Goal: Navigation & Orientation: Understand site structure

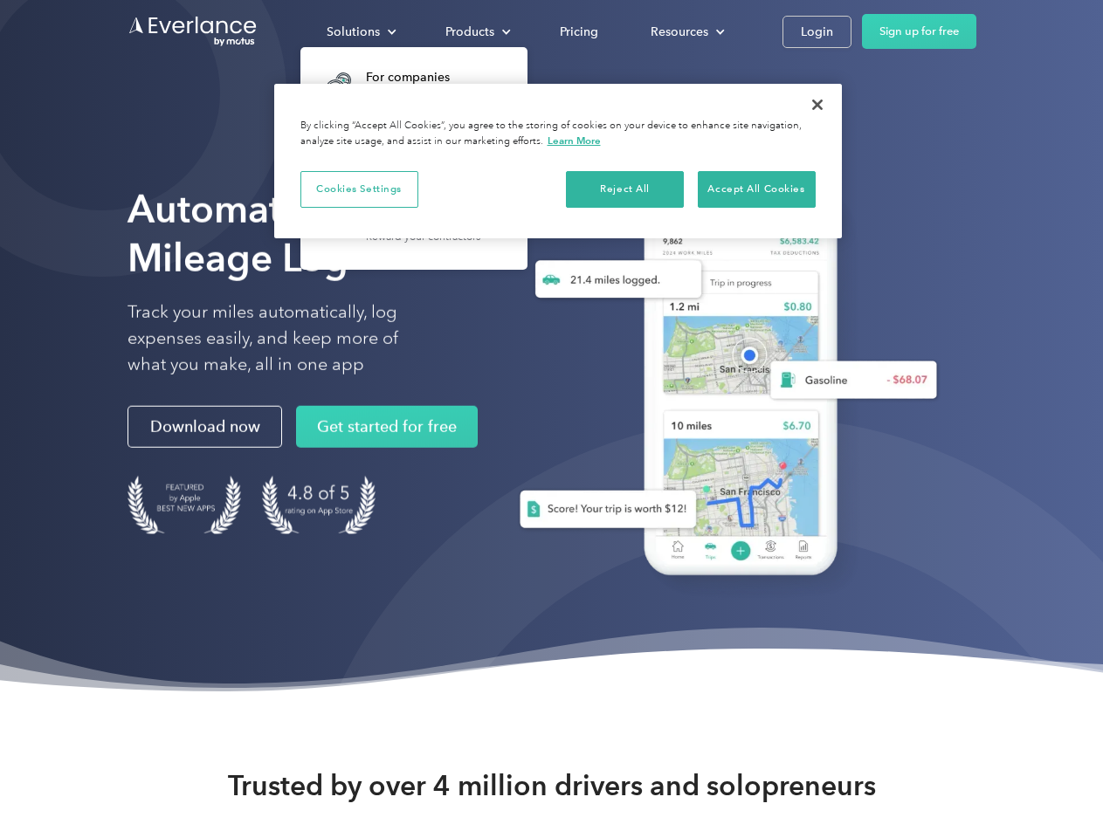
click at [361, 31] on div "Solutions" at bounding box center [353, 32] width 53 height 22
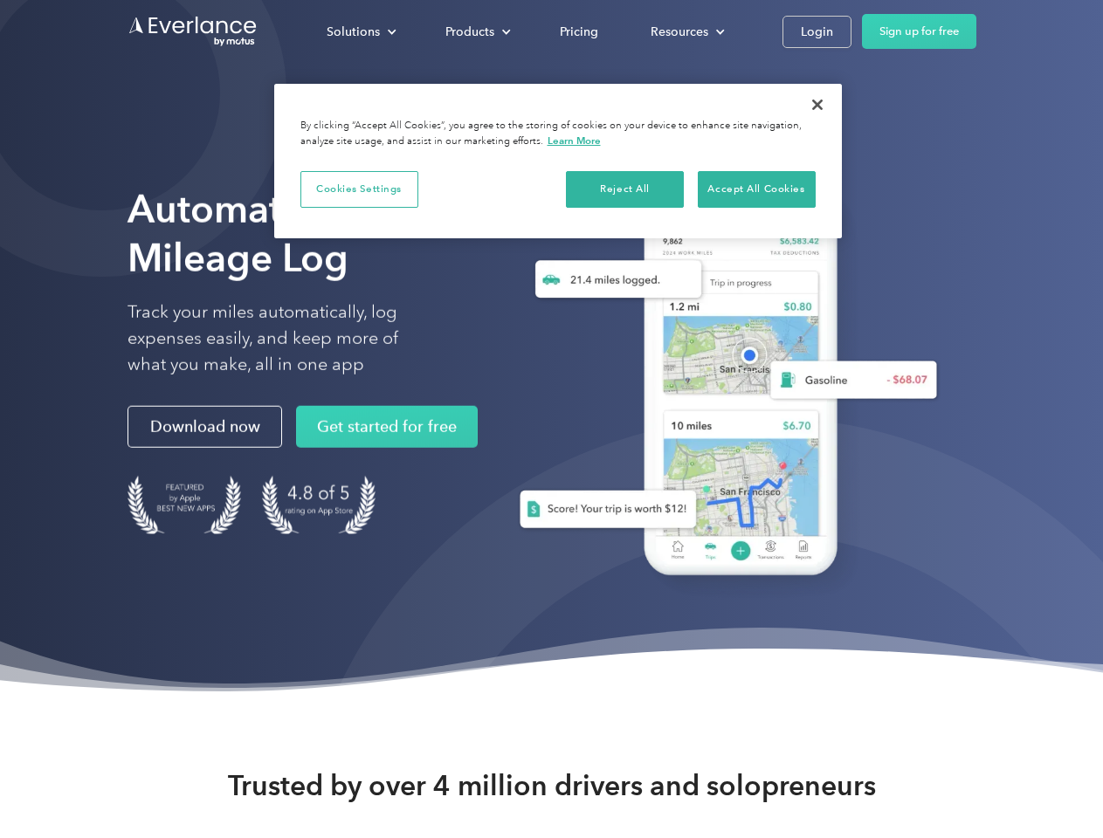
click at [476, 31] on div "Products" at bounding box center [469, 32] width 49 height 22
click at [686, 31] on div "Resources" at bounding box center [680, 32] width 58 height 22
click at [359, 189] on button "Cookies Settings" at bounding box center [359, 189] width 118 height 37
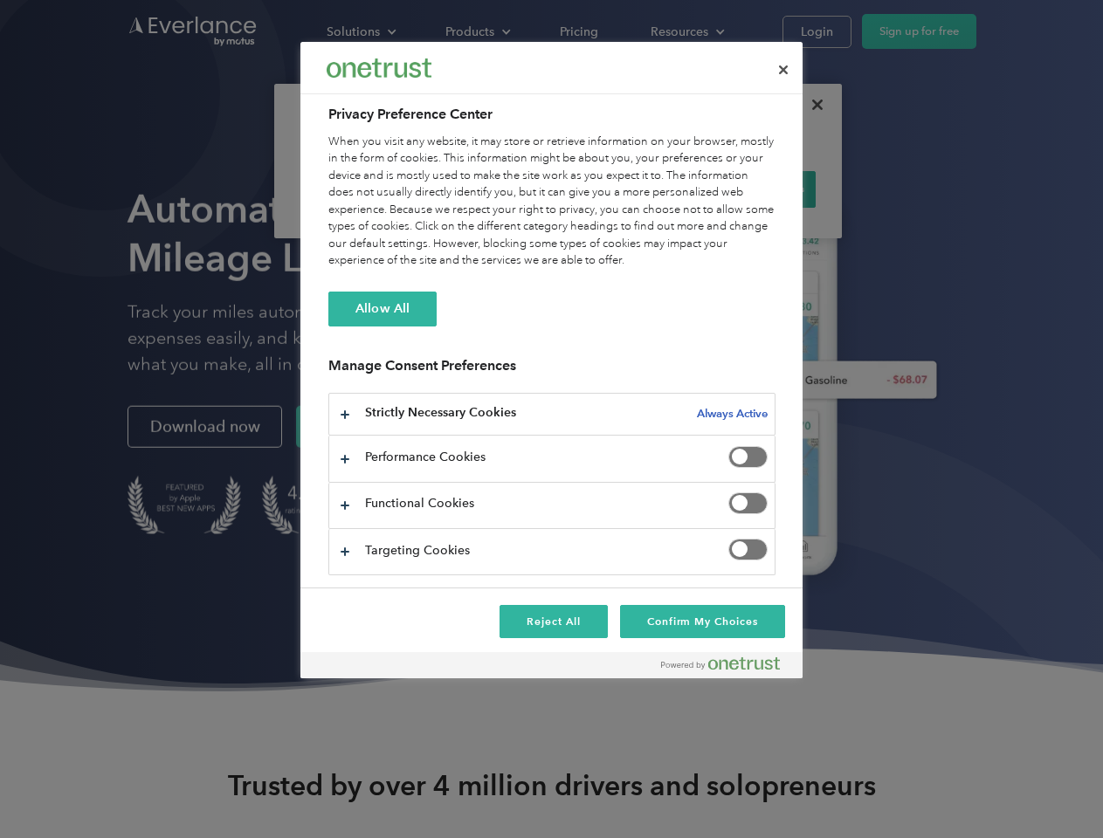
click at [625, 189] on div "When you visit any website, it may store or retrieve information on your browse…" at bounding box center [551, 202] width 447 height 136
click at [756, 189] on div "When you visit any website, it may store or retrieve information on your browse…" at bounding box center [551, 202] width 447 height 136
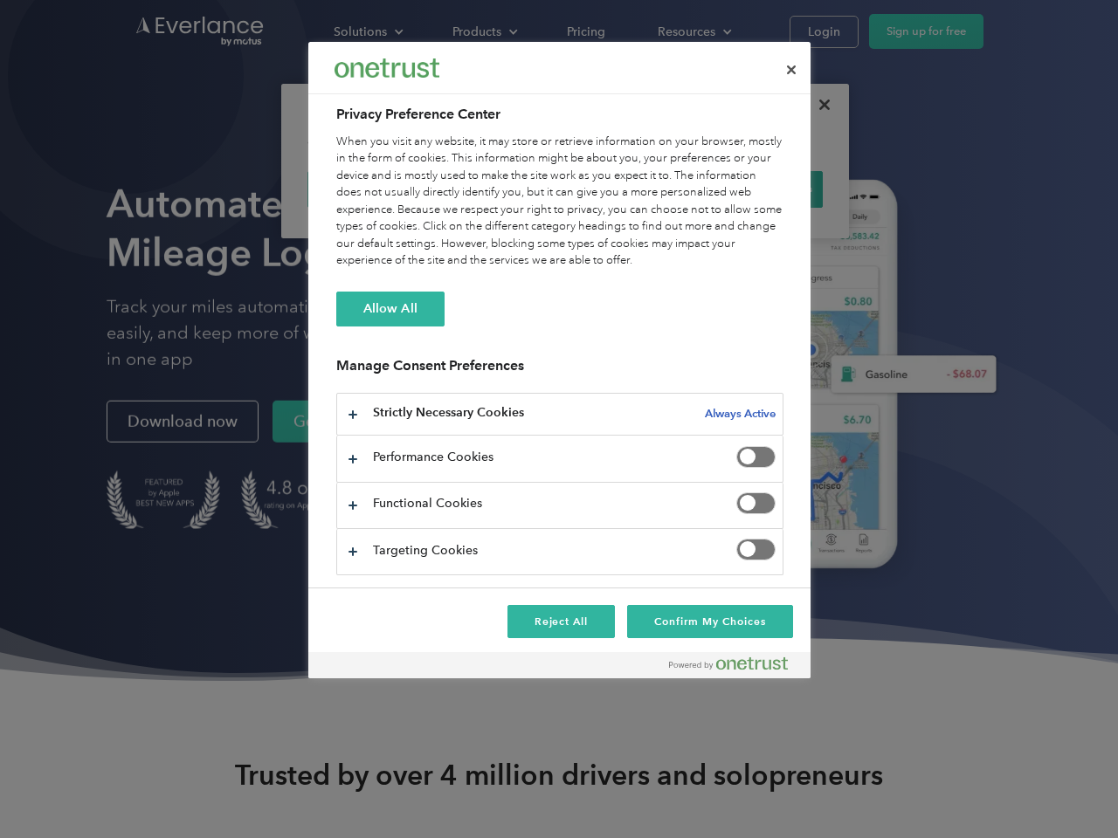
click at [818, 105] on div at bounding box center [559, 419] width 1118 height 838
